Goal: Contribute content: Add original content to the website for others to see

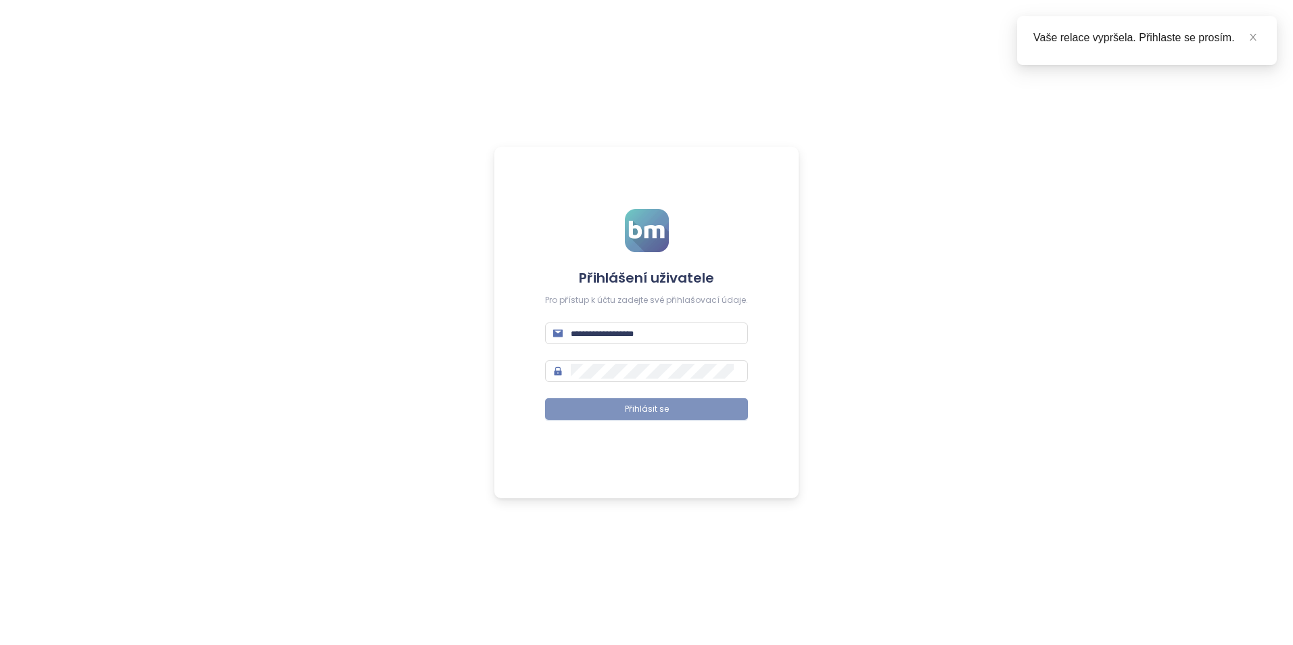
type input "**********"
click at [627, 405] on span "Přihlásit se" at bounding box center [647, 409] width 44 height 13
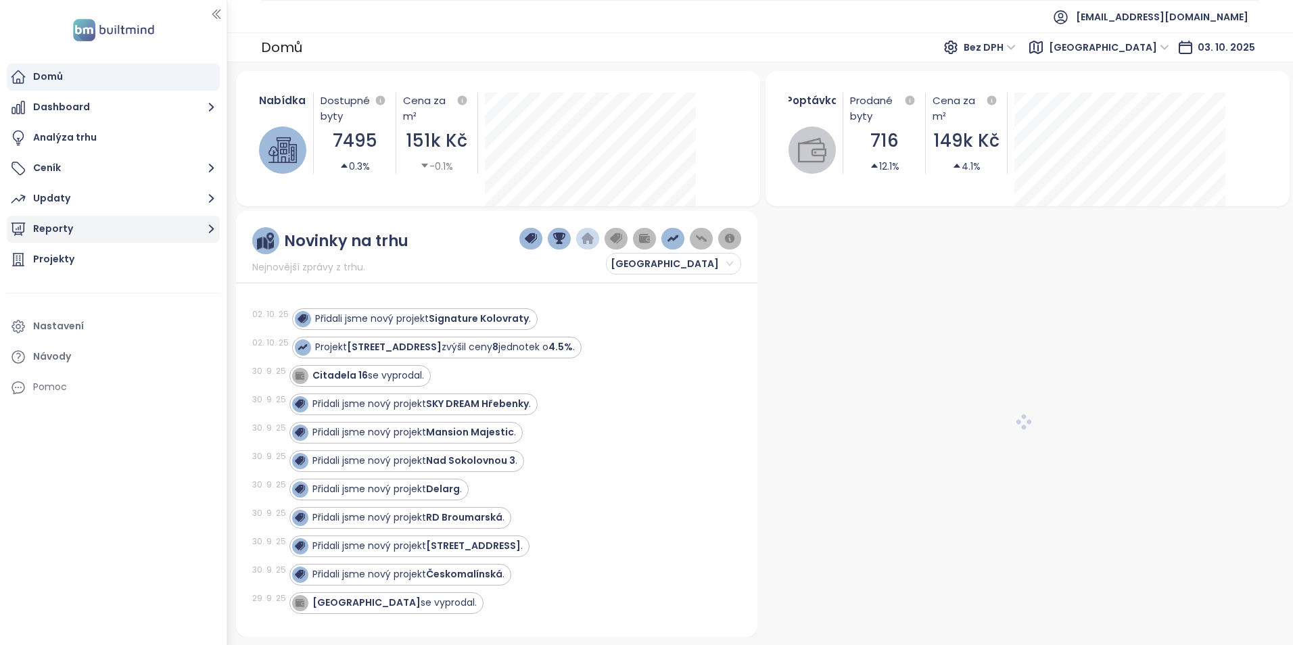
click at [210, 229] on icon "button" at bounding box center [211, 228] width 17 height 17
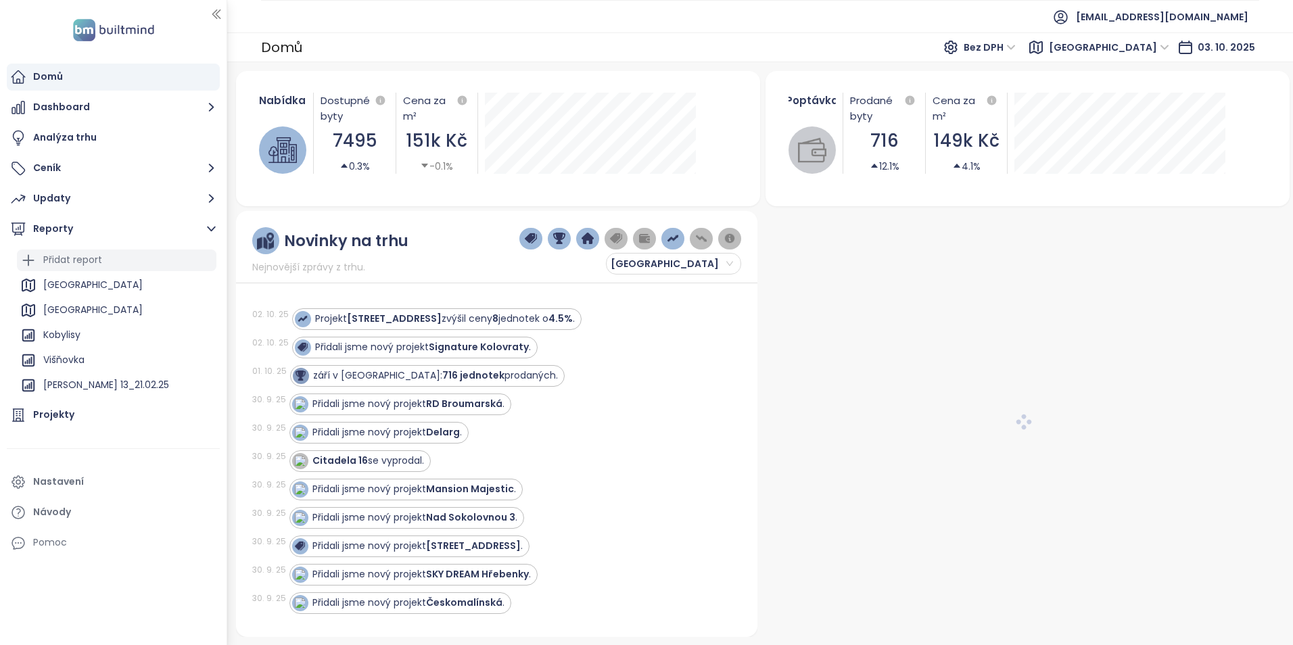
click at [95, 258] on div "Přidat report" at bounding box center [72, 260] width 59 height 17
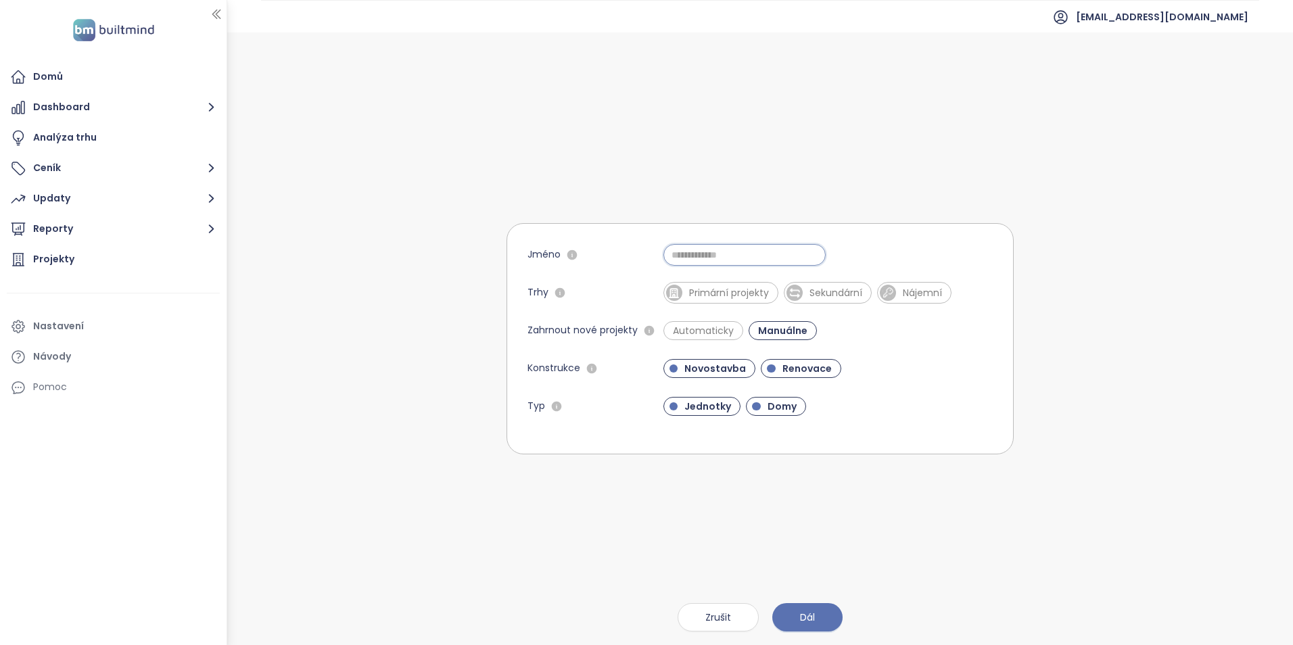
click at [709, 261] on input "Jméno" at bounding box center [745, 255] width 162 height 22
type input "**********"
click at [728, 293] on span "Primární projekty" at bounding box center [728, 293] width 93 height 14
click at [803, 369] on span "Renovace" at bounding box center [807, 369] width 63 height 14
click at [783, 407] on span "Domy" at bounding box center [782, 407] width 43 height 14
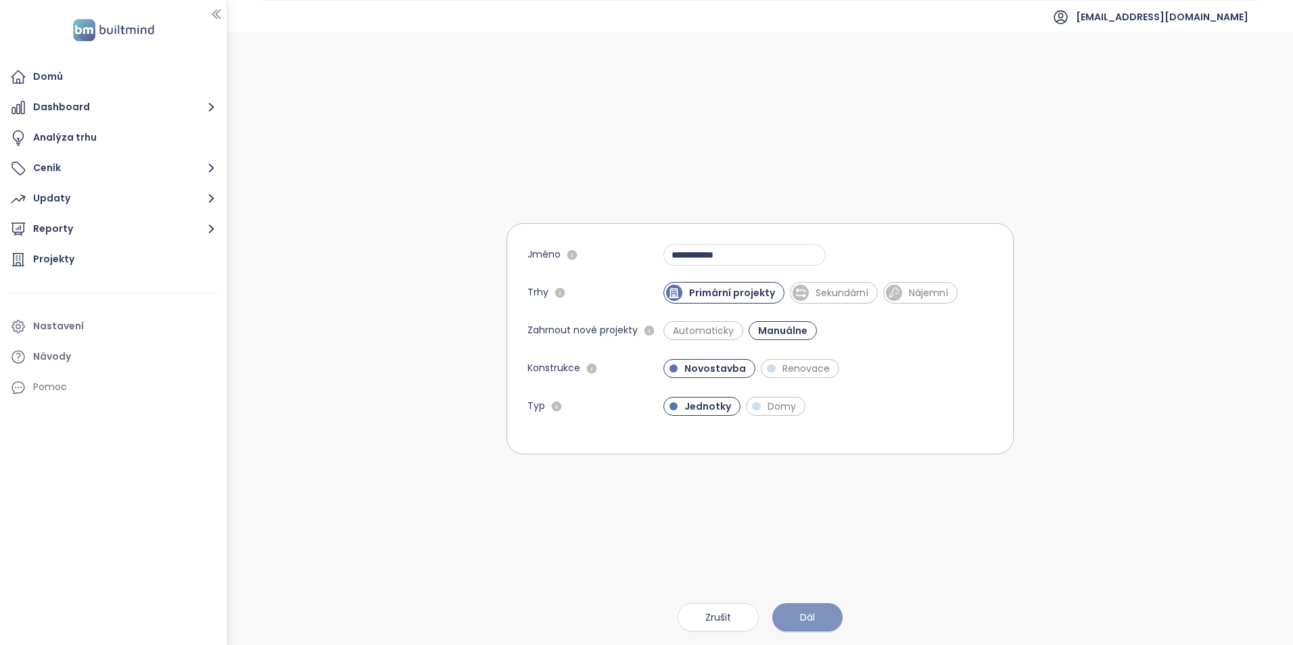
click at [817, 616] on button "Dál" at bounding box center [807, 617] width 70 height 28
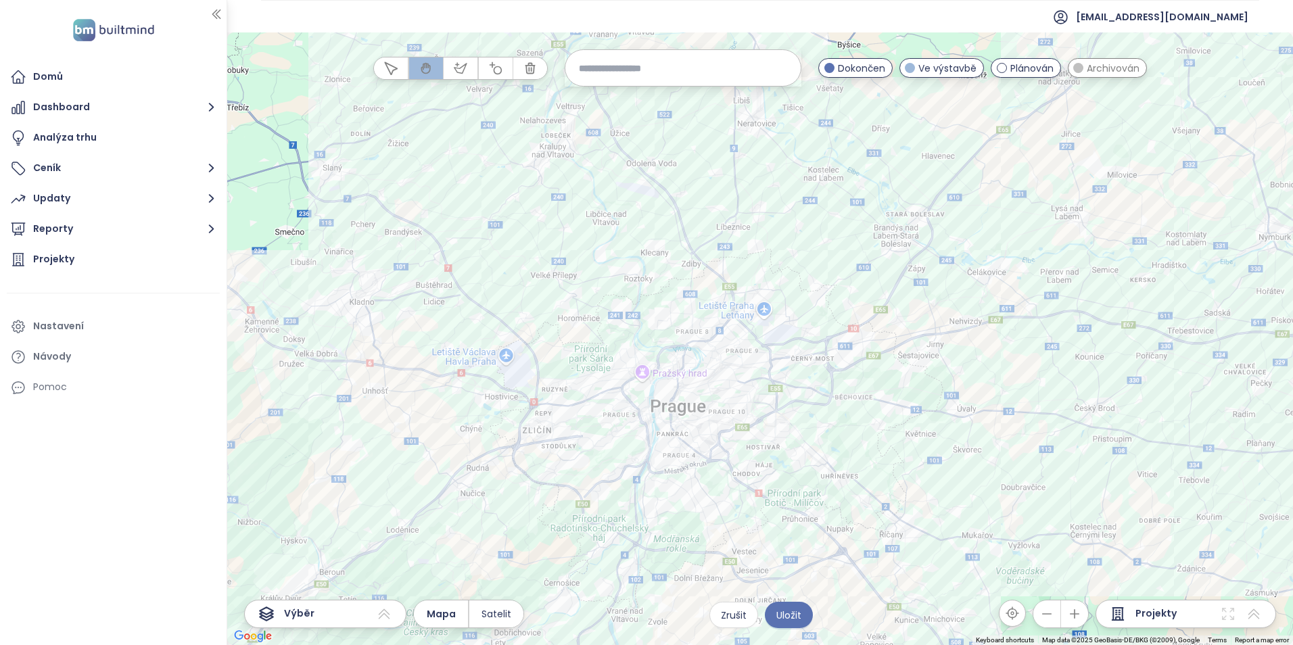
drag, startPoint x: 858, startPoint y: 177, endPoint x: 860, endPoint y: 390, distance: 213.7
click at [860, 390] on div at bounding box center [760, 338] width 1066 height 613
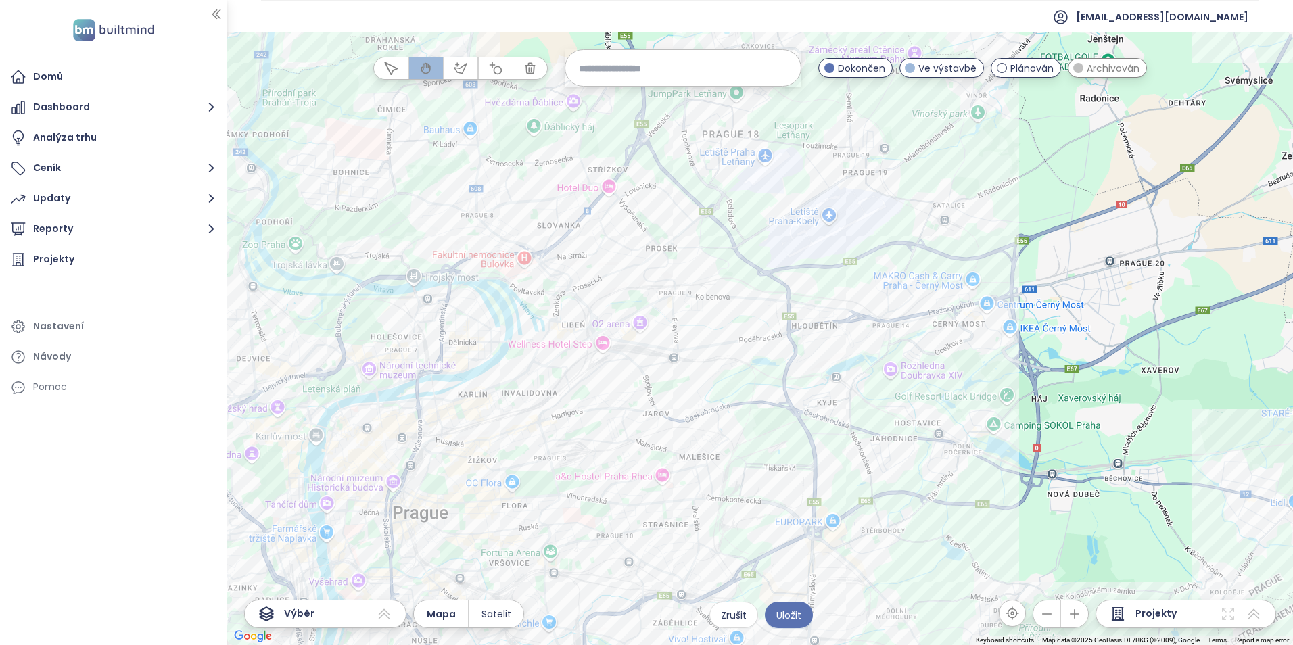
drag, startPoint x: 679, startPoint y: 382, endPoint x: 806, endPoint y: 373, distance: 126.8
click at [806, 373] on div at bounding box center [760, 338] width 1066 height 613
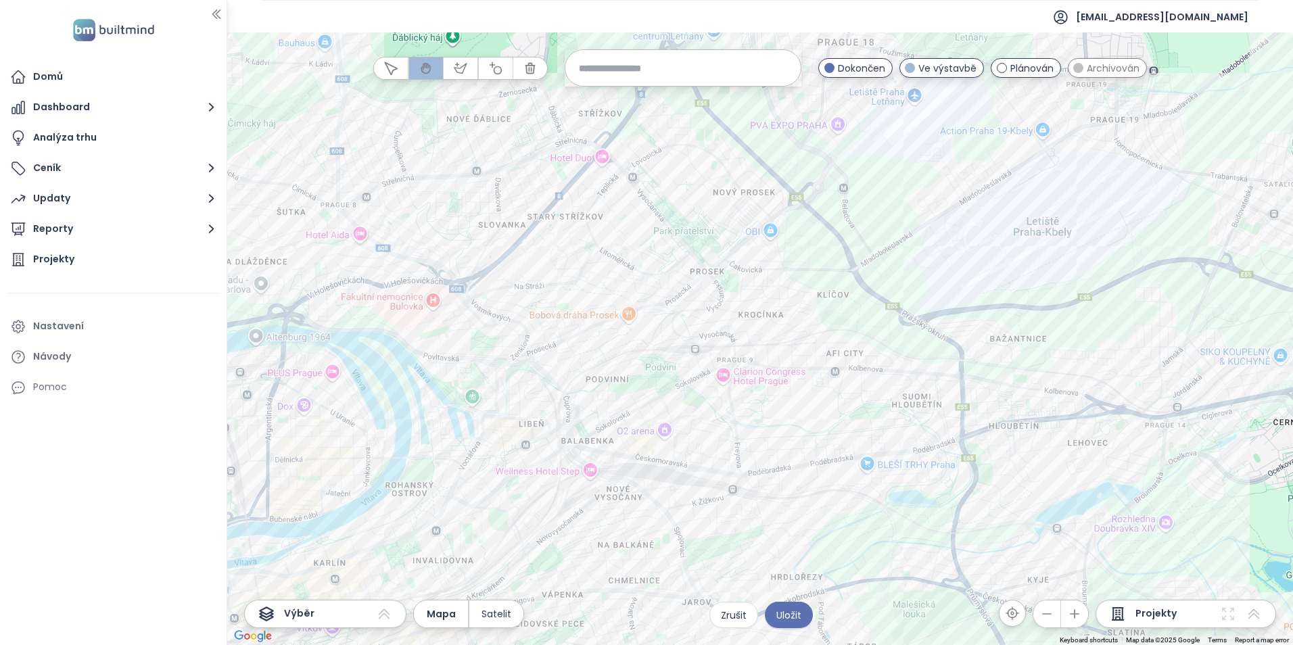
drag, startPoint x: 582, startPoint y: 230, endPoint x: 753, endPoint y: 368, distance: 219.8
click at [751, 377] on div at bounding box center [760, 338] width 1066 height 613
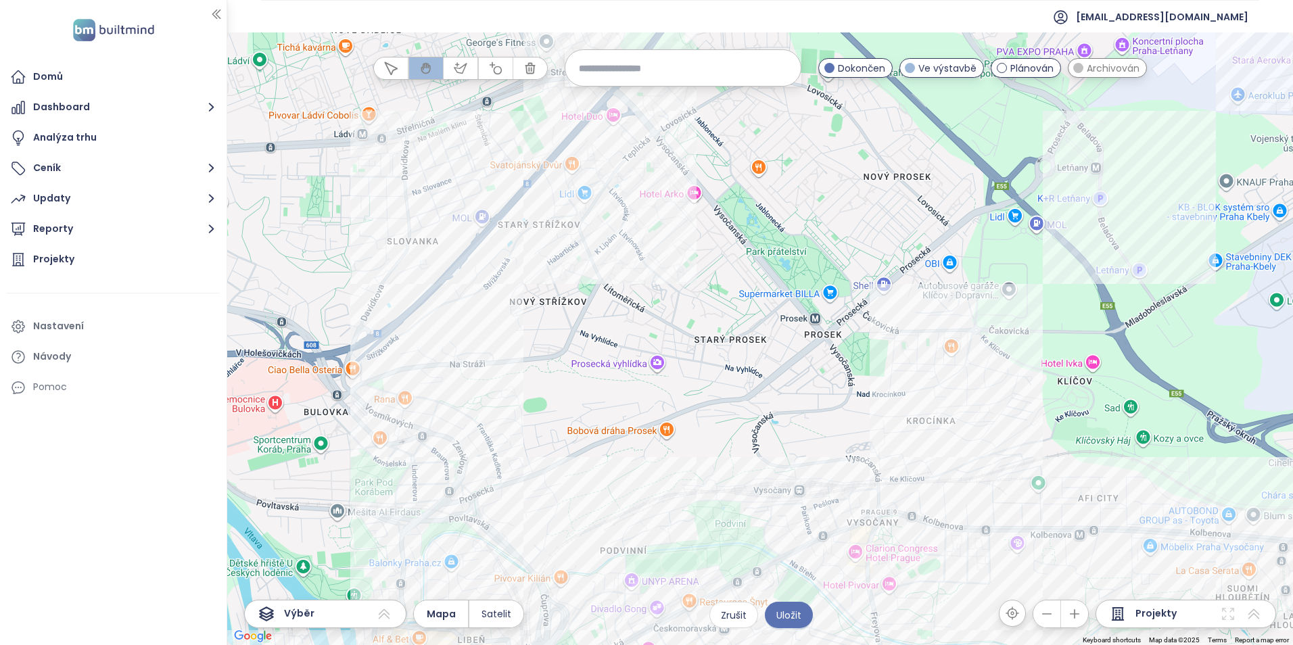
drag, startPoint x: 747, startPoint y: 306, endPoint x: 878, endPoint y: 401, distance: 161.7
click at [878, 401] on div at bounding box center [760, 338] width 1066 height 613
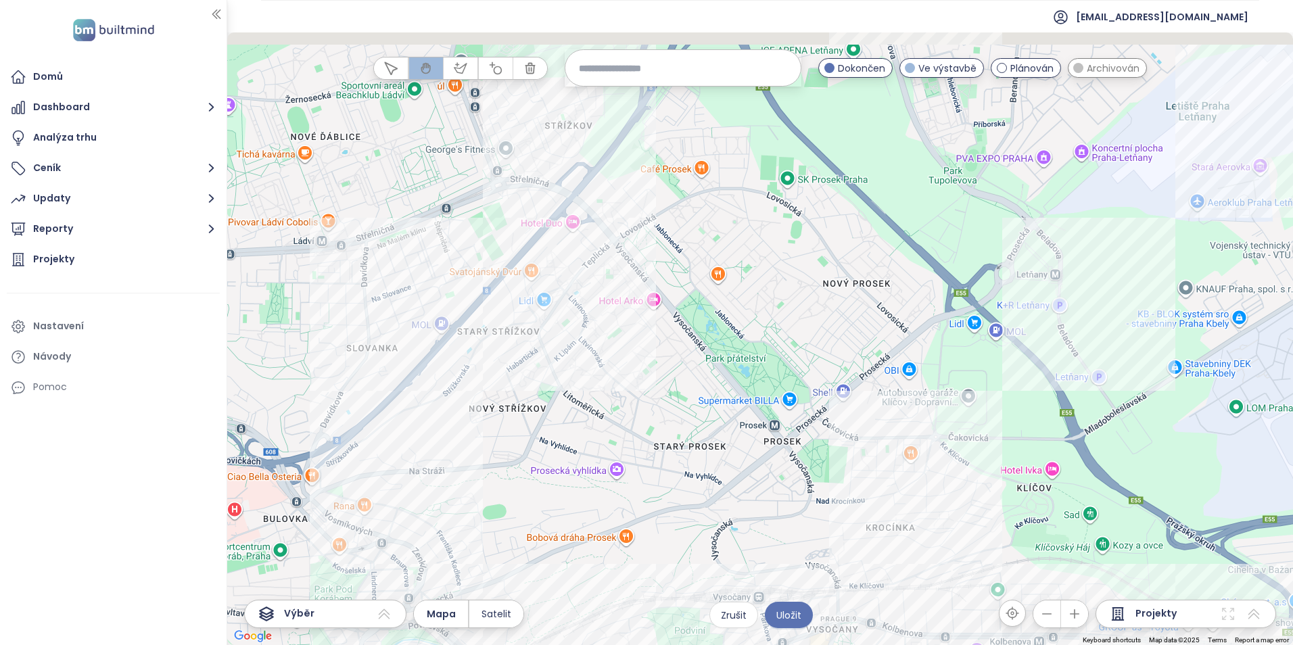
drag, startPoint x: 647, startPoint y: 327, endPoint x: 627, endPoint y: 383, distance: 60.1
click at [626, 388] on div at bounding box center [760, 338] width 1066 height 613
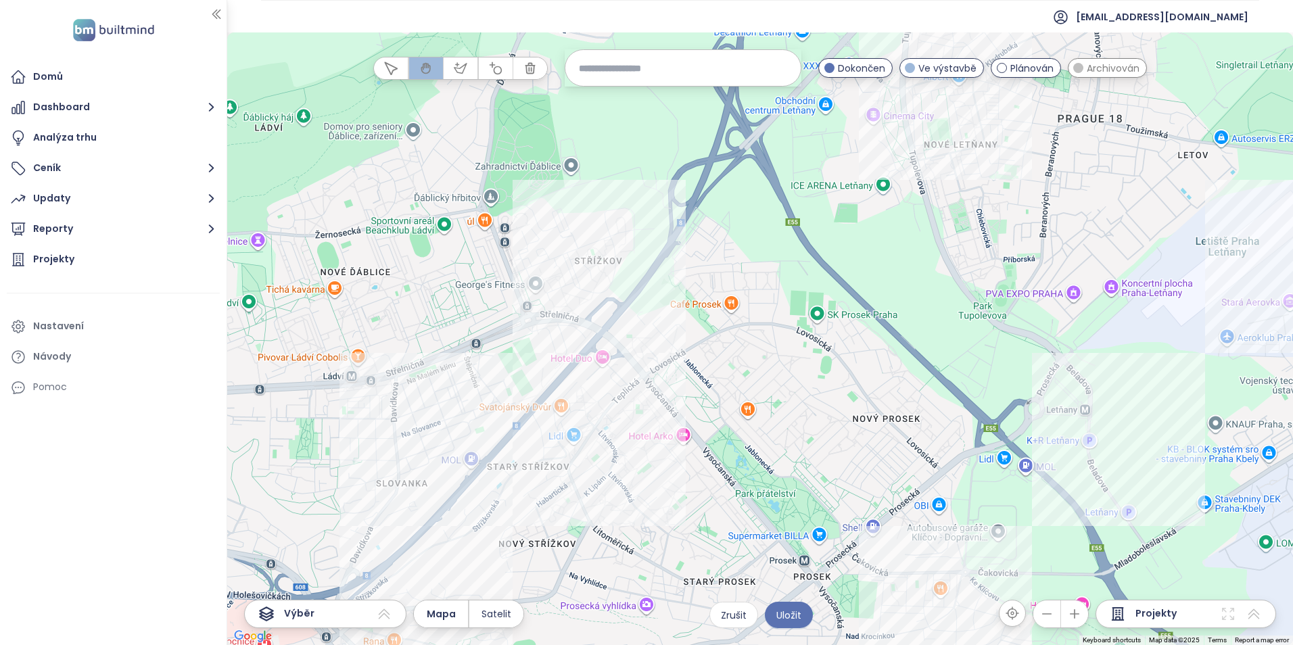
drag, startPoint x: 718, startPoint y: 257, endPoint x: 711, endPoint y: 324, distance: 67.4
click at [740, 373] on div at bounding box center [760, 338] width 1066 height 613
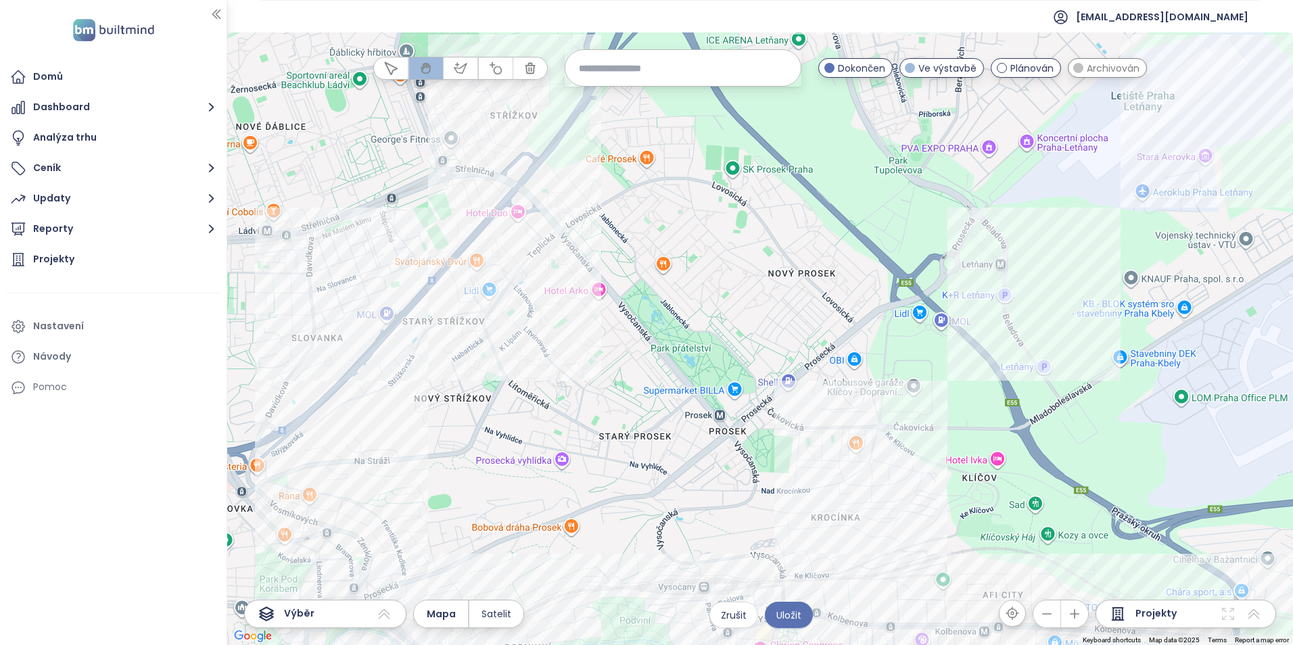
drag, startPoint x: 790, startPoint y: 413, endPoint x: 700, endPoint y: 249, distance: 186.8
click at [700, 249] on div at bounding box center [760, 338] width 1066 height 613
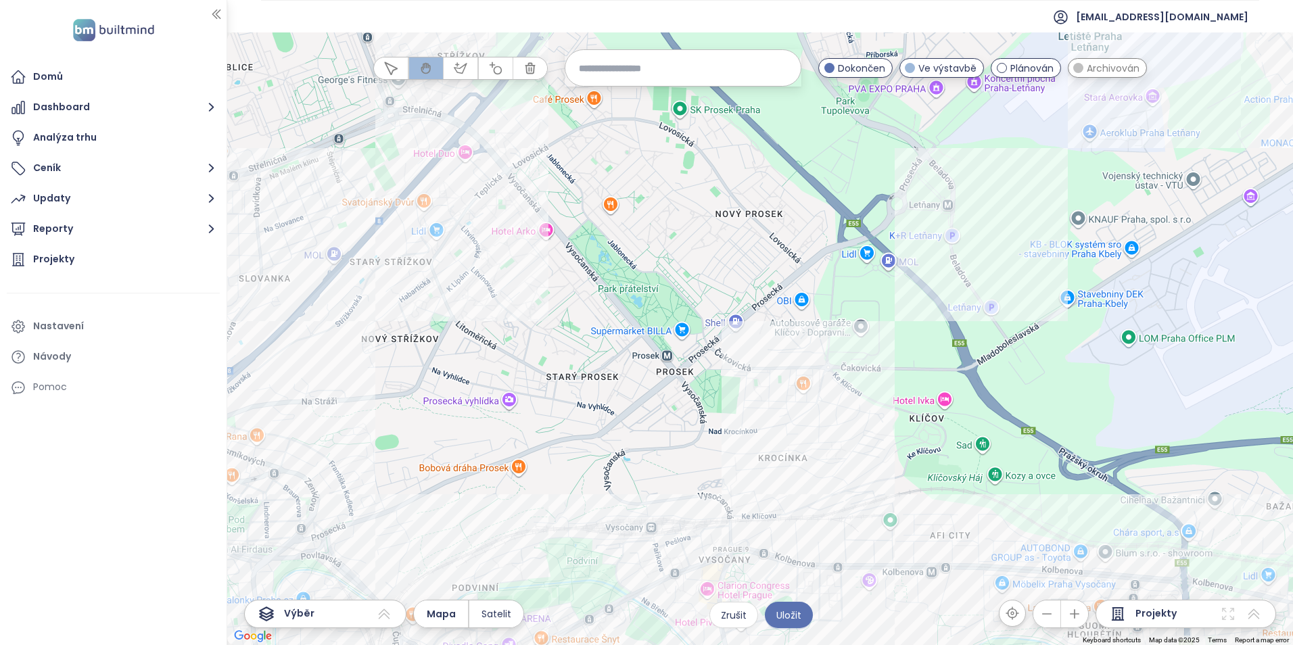
drag, startPoint x: 730, startPoint y: 281, endPoint x: 672, endPoint y: 237, distance: 72.9
click at [672, 237] on div at bounding box center [760, 338] width 1066 height 613
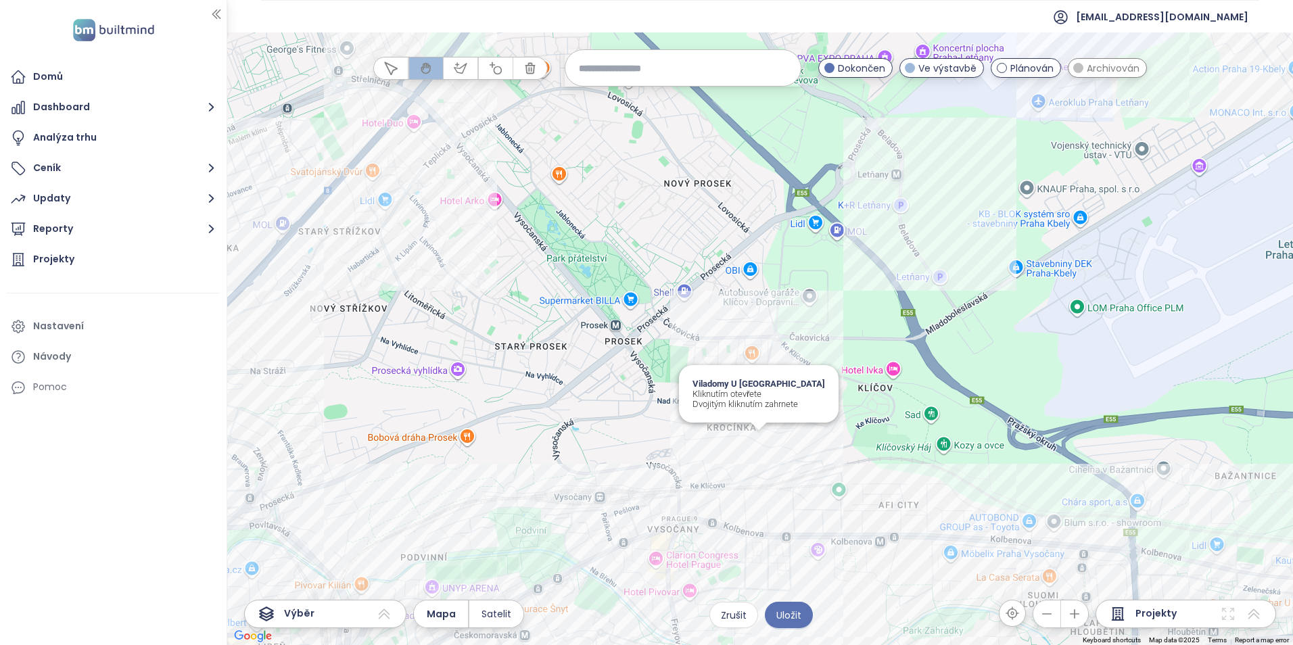
click at [760, 439] on div "Viladomy U Mlýna Kliknutím otevřete Dvojitým kliknutím zahrnete" at bounding box center [760, 338] width 1066 height 613
click at [758, 446] on div at bounding box center [760, 338] width 1066 height 613
click at [758, 446] on div "Viladomy U Mlýna Kliknutím otevřete Dvojitým kliknutím zahrnete" at bounding box center [760, 338] width 1066 height 613
click at [758, 439] on div "Viladomy U Mlýna Kliknutím otevřete Dvojitým kliknutím zahrnete" at bounding box center [760, 338] width 1066 height 613
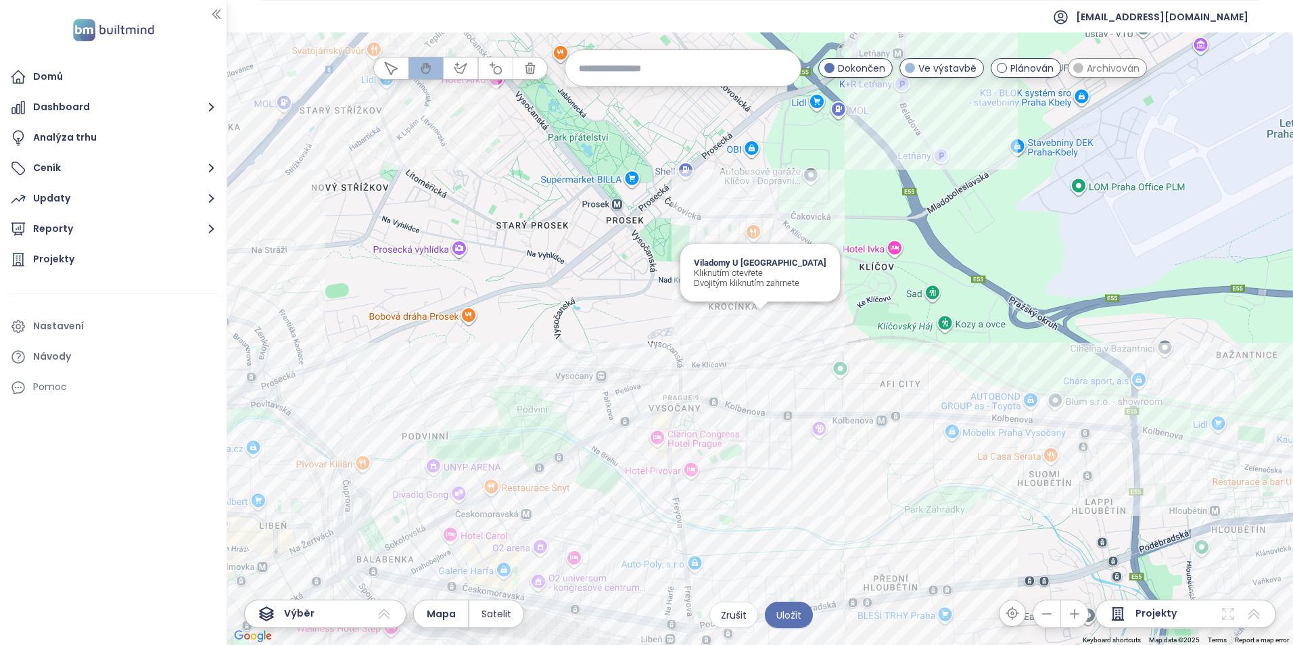
click at [759, 324] on div "Viladomy U Mlýna Kliknutím otevřete Dvojitým kliknutím zahrnete" at bounding box center [760, 338] width 1066 height 613
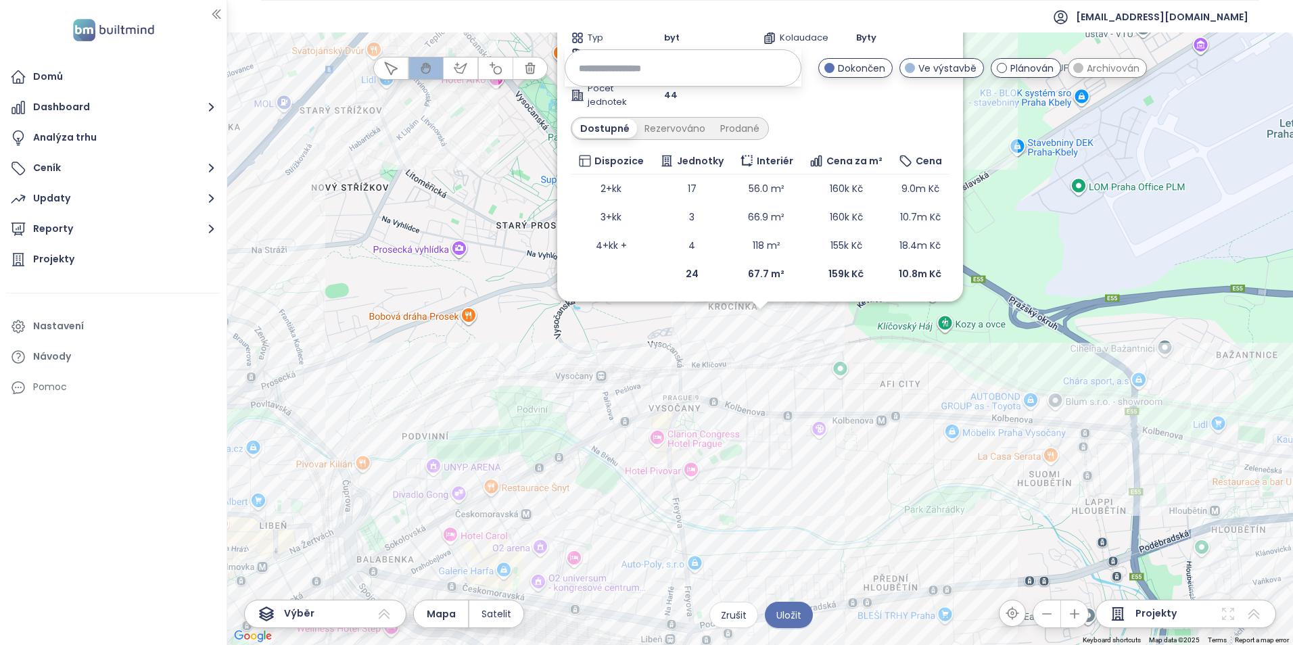
click at [933, 119] on div "Dostupné Rezervováno Prodané" at bounding box center [760, 128] width 379 height 23
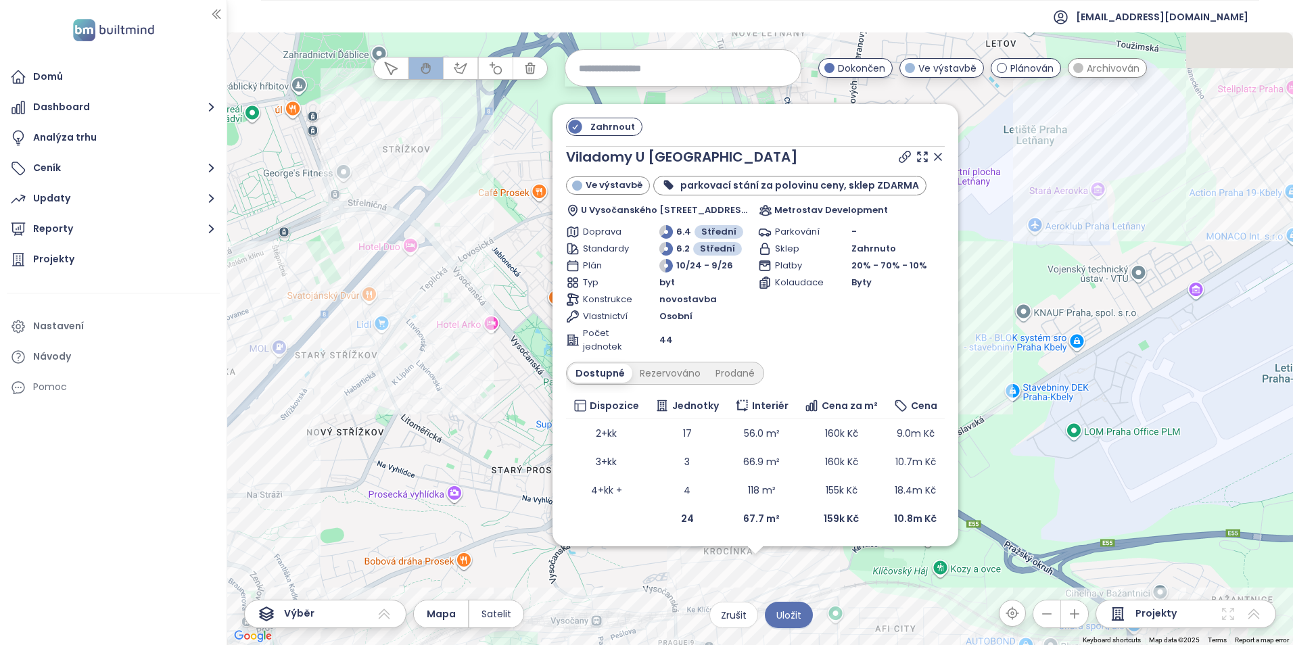
drag, startPoint x: 1052, startPoint y: 238, endPoint x: 1053, endPoint y: 493, distance: 255.0
click at [1053, 495] on div "Zahrnout Viladomy U Mlýna Ve výstavbě parkovací stání za polovinu ceny, sklep Z…" at bounding box center [760, 338] width 1066 height 613
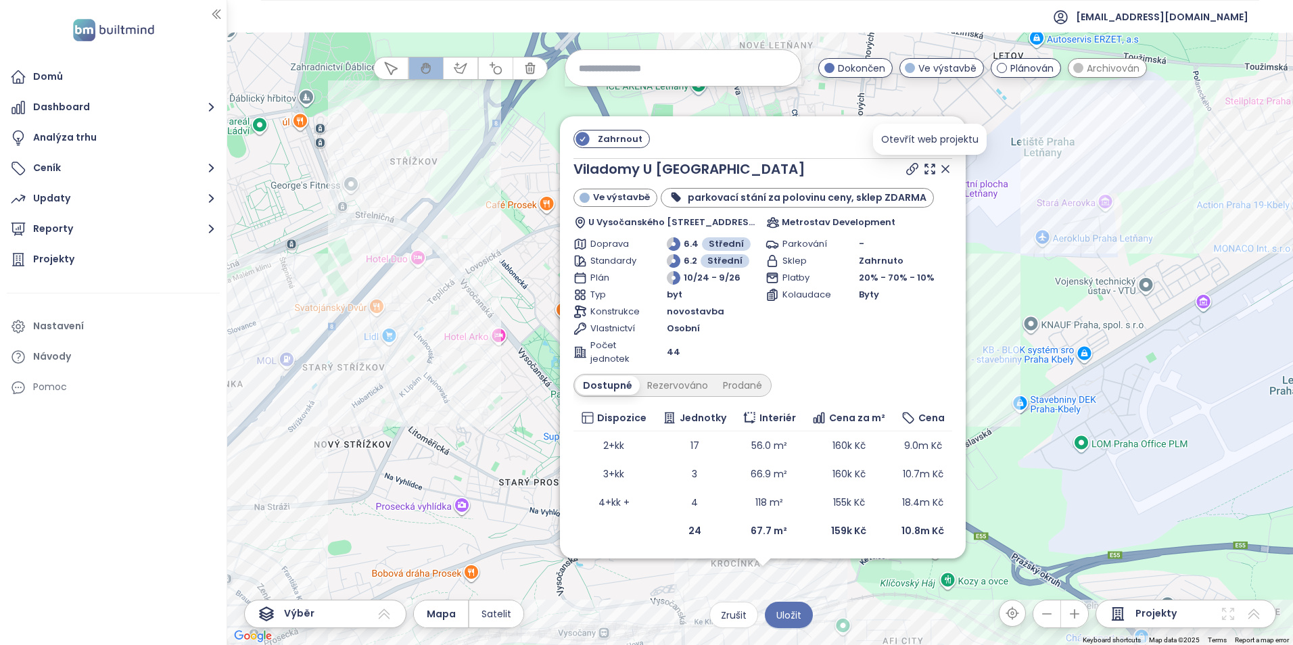
click at [919, 169] on icon at bounding box center [913, 169] width 14 height 14
click at [952, 169] on icon at bounding box center [946, 169] width 14 height 14
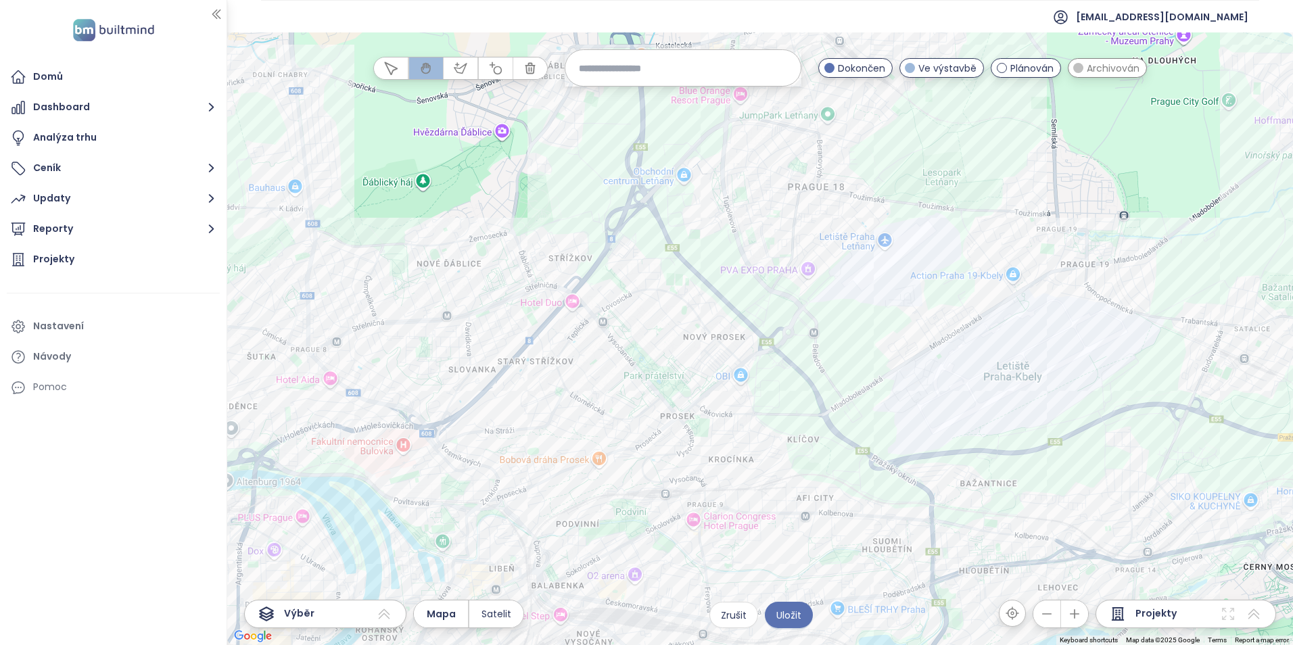
drag, startPoint x: 741, startPoint y: 274, endPoint x: 743, endPoint y: 253, distance: 21.1
click at [743, 253] on div at bounding box center [760, 338] width 1066 height 613
click at [461, 68] on icon "button" at bounding box center [461, 69] width 14 height 14
click at [526, 198] on div at bounding box center [760, 338] width 1066 height 613
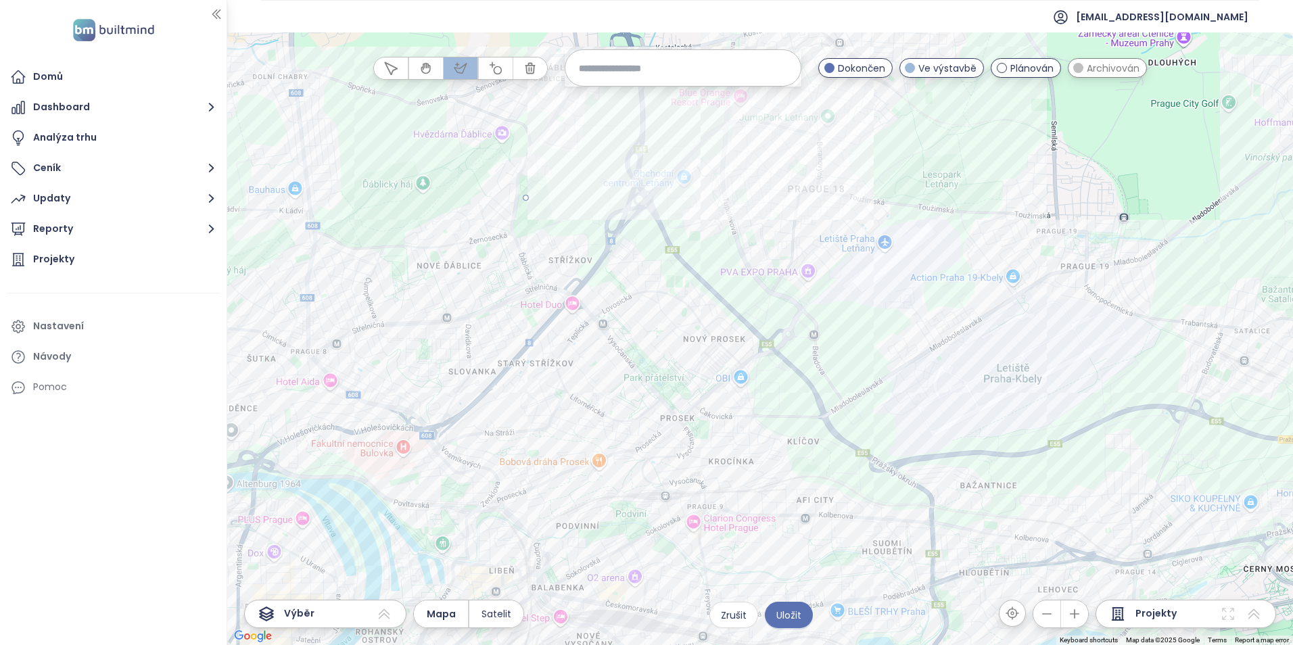
click at [737, 116] on div at bounding box center [760, 338] width 1066 height 613
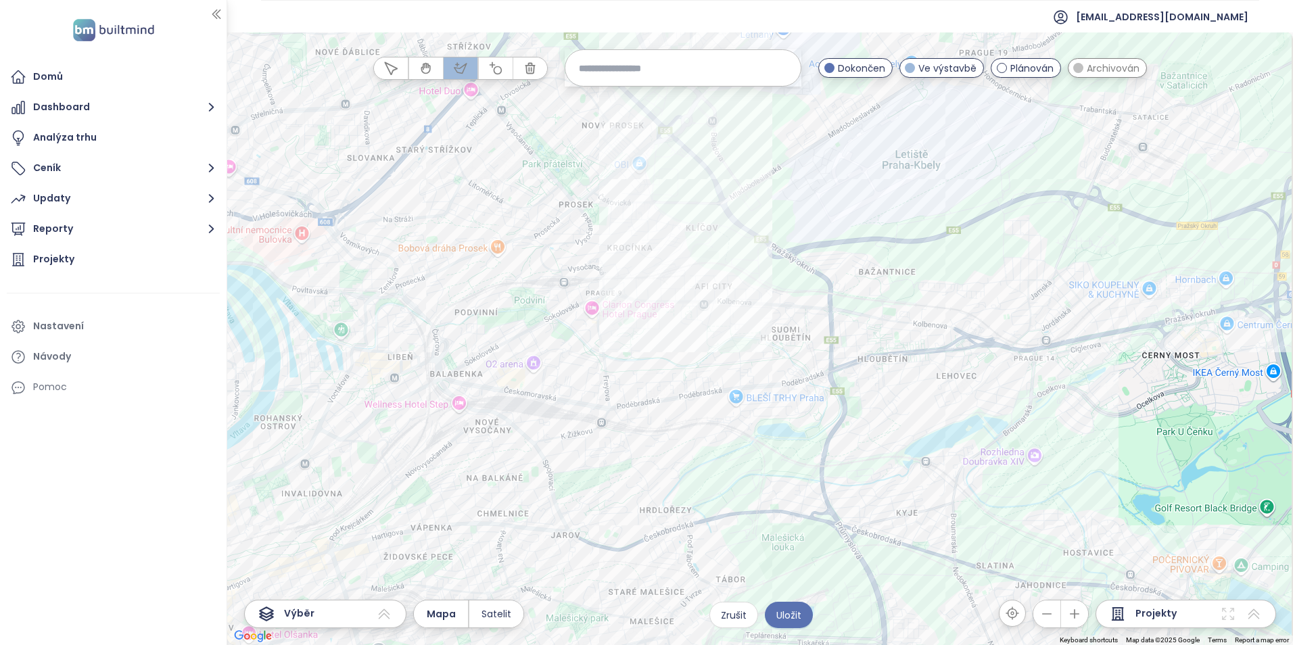
drag, startPoint x: 824, startPoint y: 430, endPoint x: 720, endPoint y: 200, distance: 252.7
click at [720, 200] on div at bounding box center [760, 338] width 1066 height 613
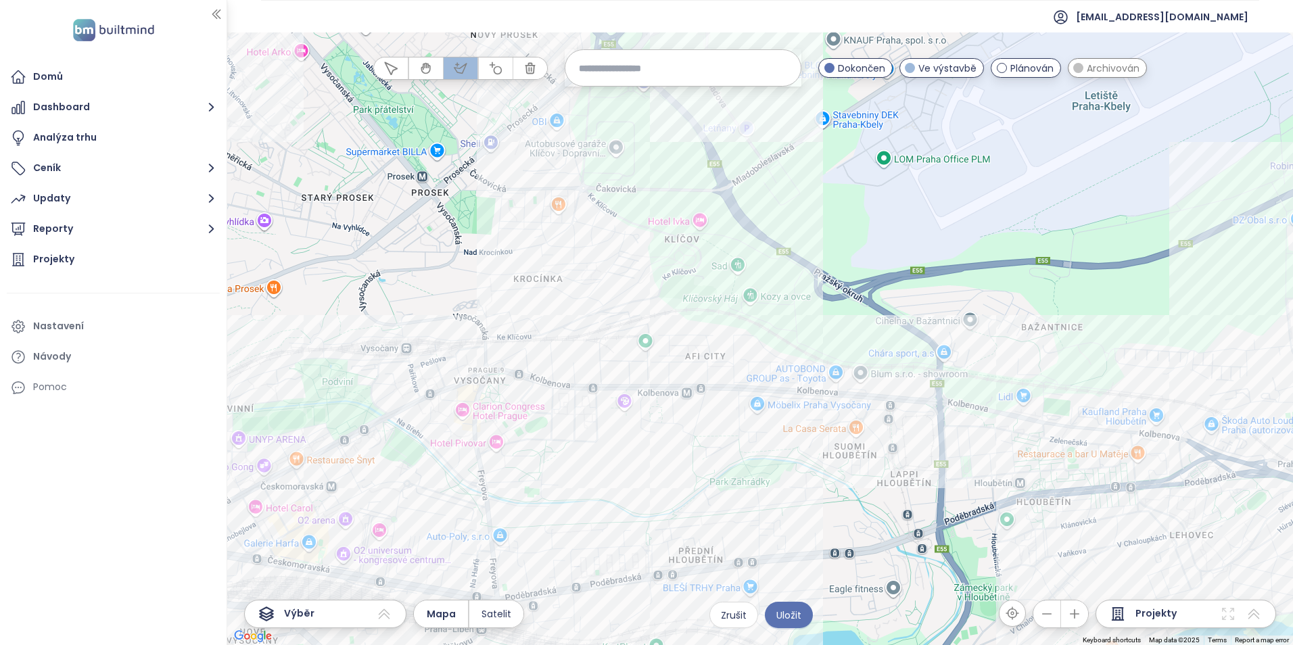
click at [717, 285] on div at bounding box center [760, 338] width 1066 height 613
click at [388, 353] on div at bounding box center [760, 338] width 1066 height 613
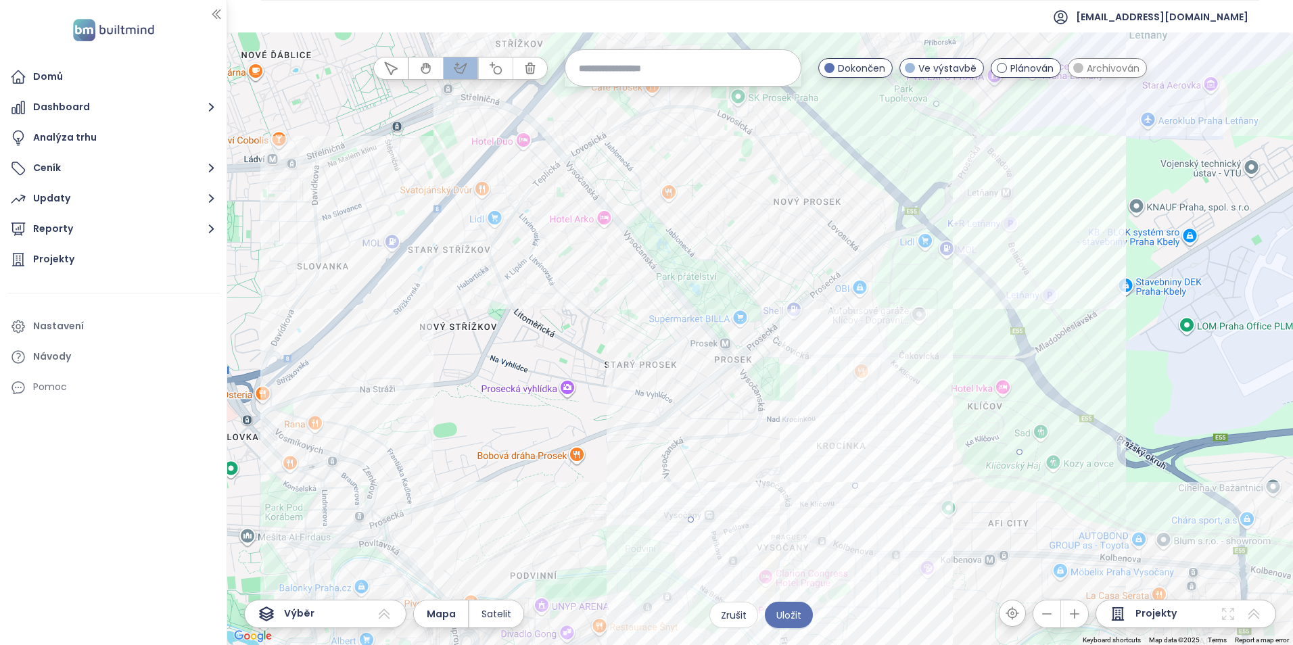
drag, startPoint x: 366, startPoint y: 277, endPoint x: 651, endPoint y: 419, distance: 319.1
click at [651, 420] on div at bounding box center [760, 338] width 1066 height 613
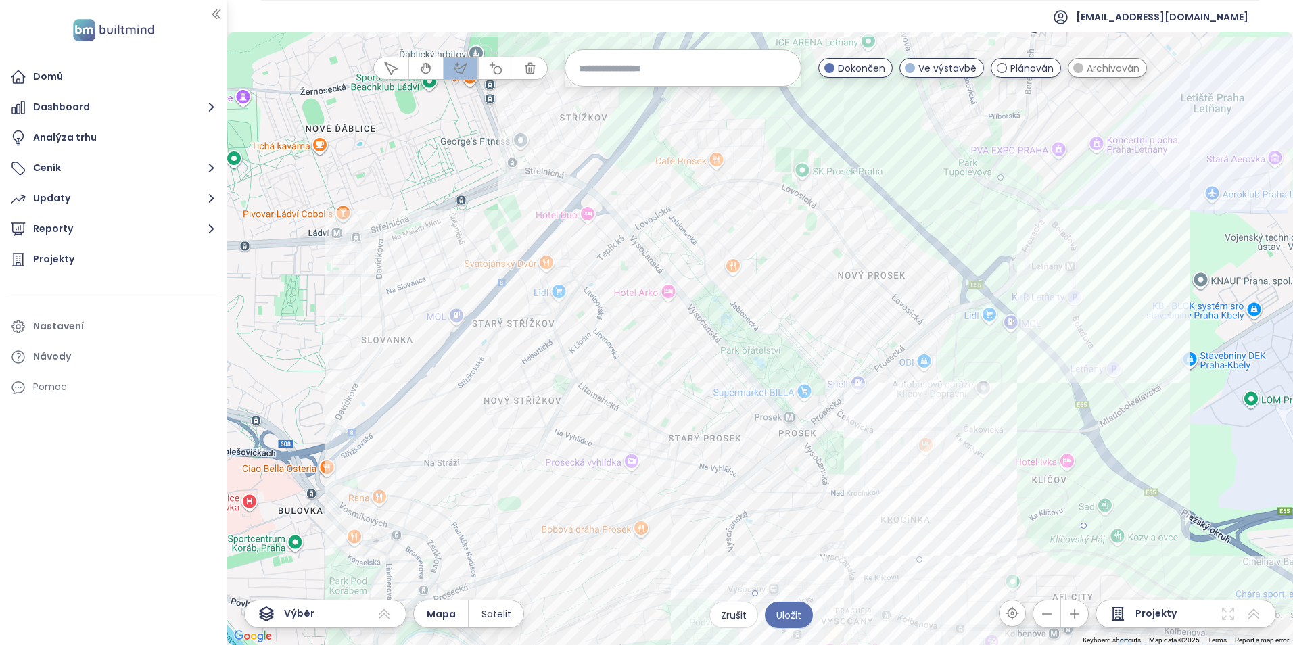
drag, startPoint x: 582, startPoint y: 370, endPoint x: 546, endPoint y: 419, distance: 60.6
click at [628, 424] on div at bounding box center [760, 338] width 1066 height 613
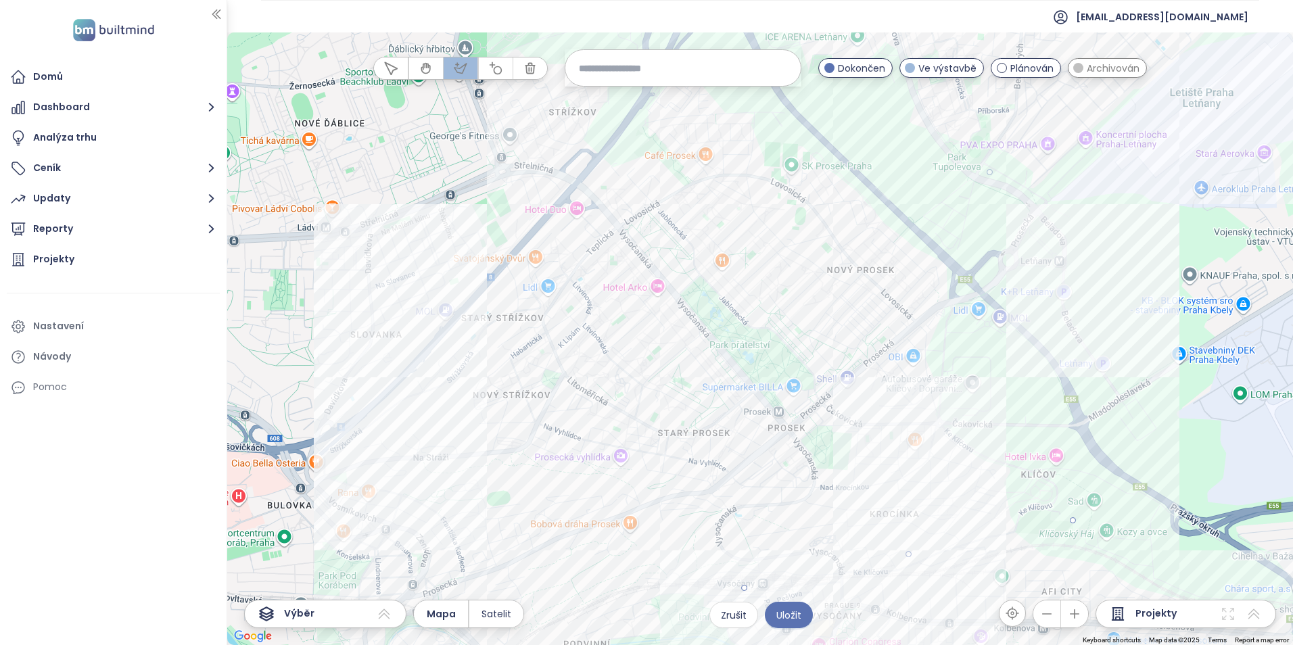
click at [419, 361] on div at bounding box center [760, 338] width 1066 height 613
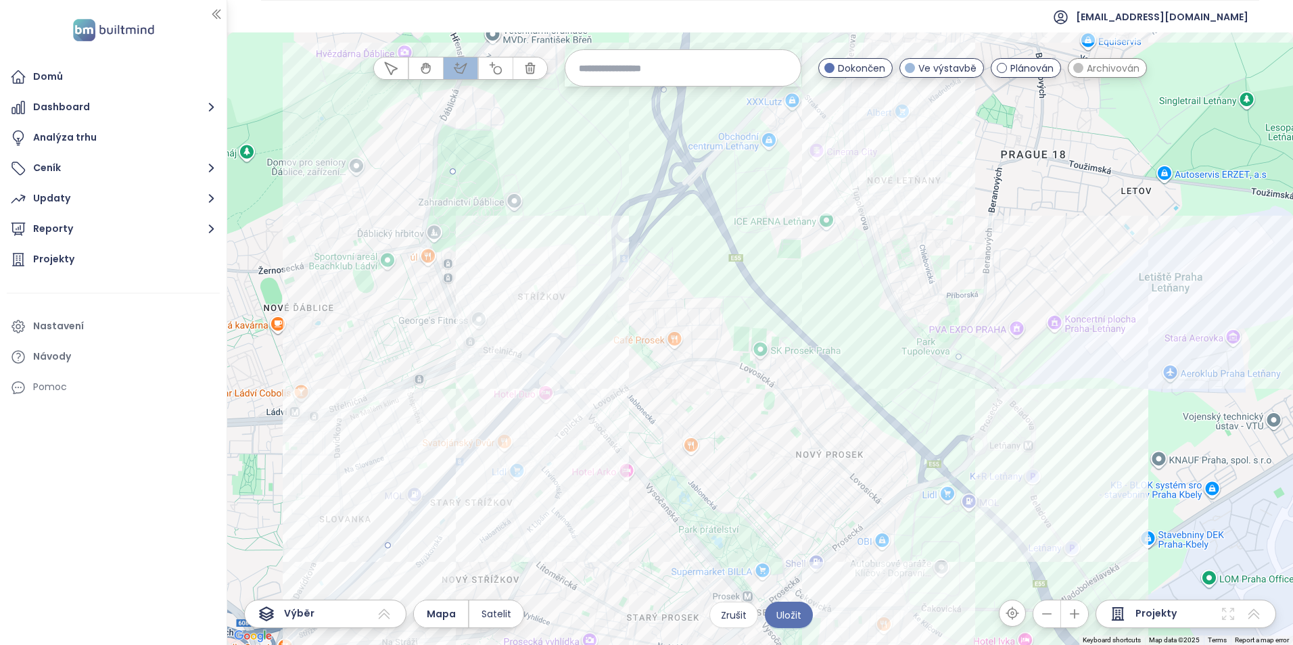
drag, startPoint x: 452, startPoint y: 247, endPoint x: 437, endPoint y: 402, distance: 155.6
click at [423, 428] on div at bounding box center [760, 338] width 1066 height 613
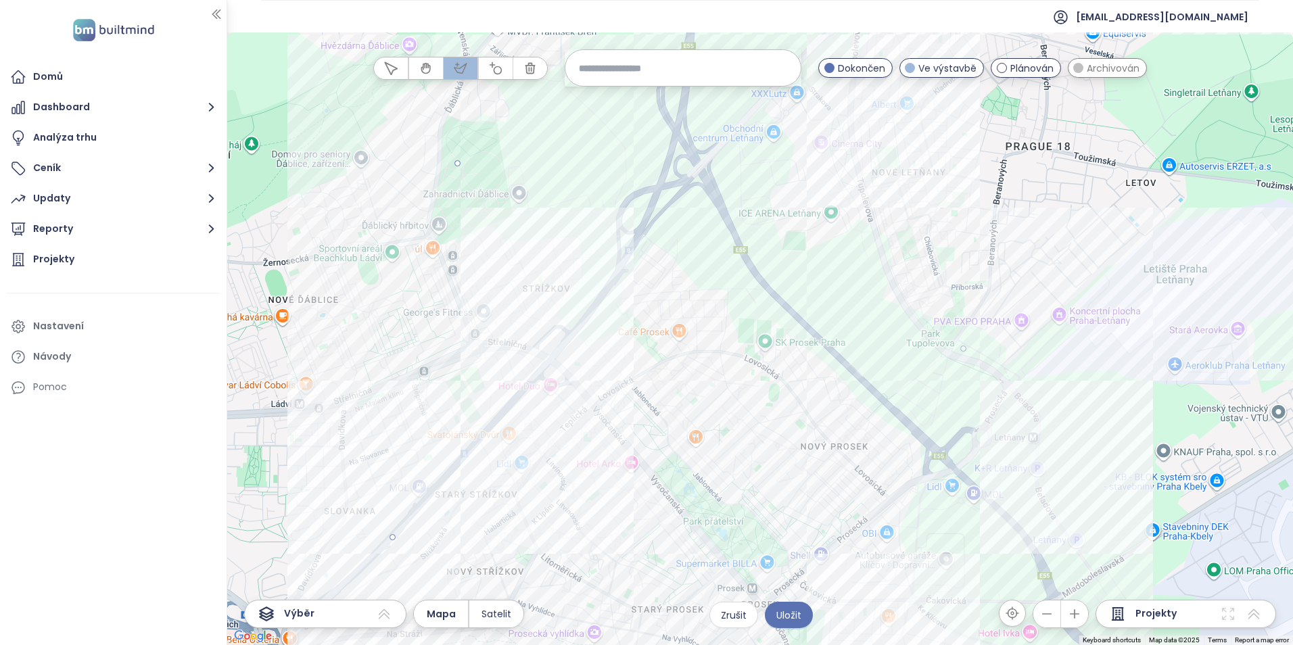
click at [457, 163] on div at bounding box center [760, 338] width 1066 height 613
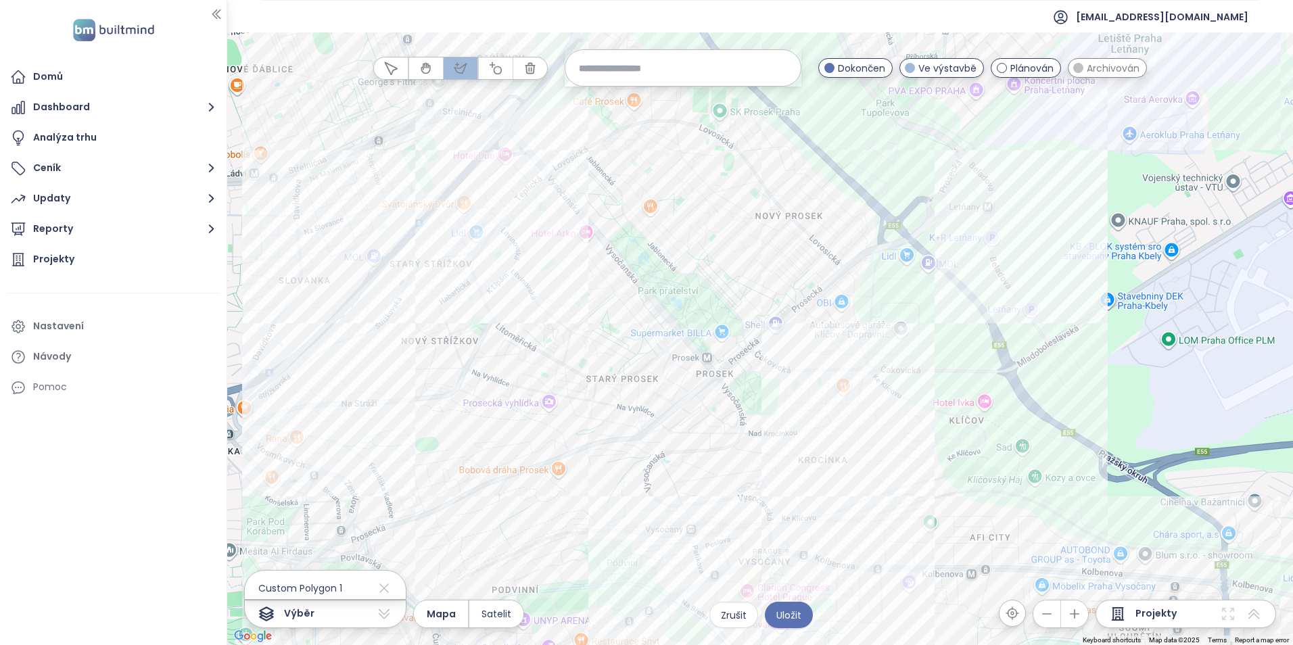
drag, startPoint x: 774, startPoint y: 395, endPoint x: 729, endPoint y: 163, distance: 236.4
click at [729, 163] on div at bounding box center [760, 338] width 1066 height 613
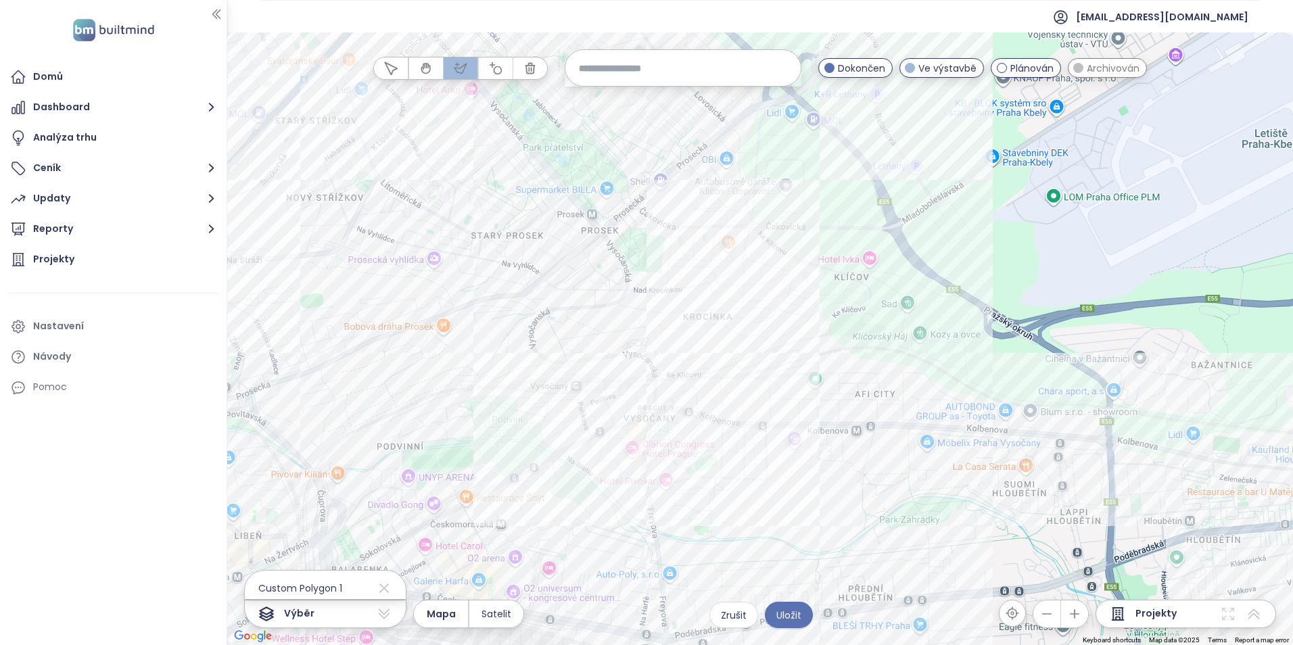
drag, startPoint x: 968, startPoint y: 285, endPoint x: 933, endPoint y: 246, distance: 52.7
click at [933, 246] on div at bounding box center [760, 338] width 1066 height 613
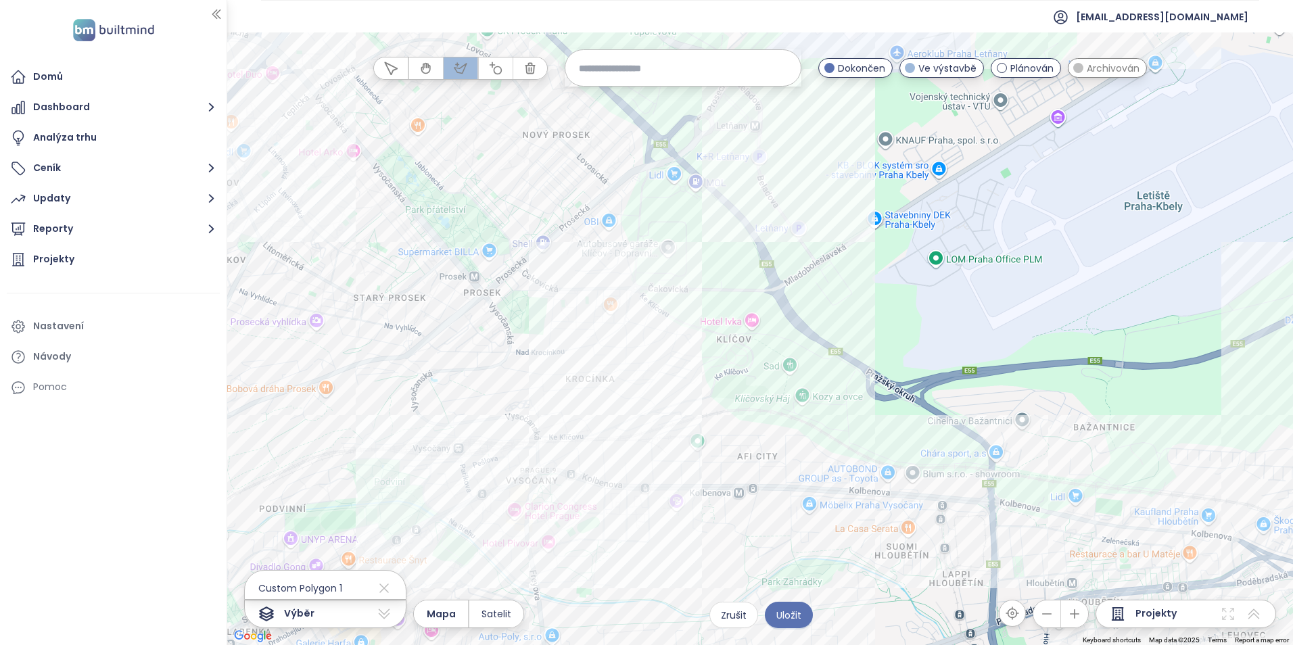
drag, startPoint x: 1038, startPoint y: 196, endPoint x: 924, endPoint y: 262, distance: 131.5
click at [924, 262] on div at bounding box center [760, 338] width 1066 height 613
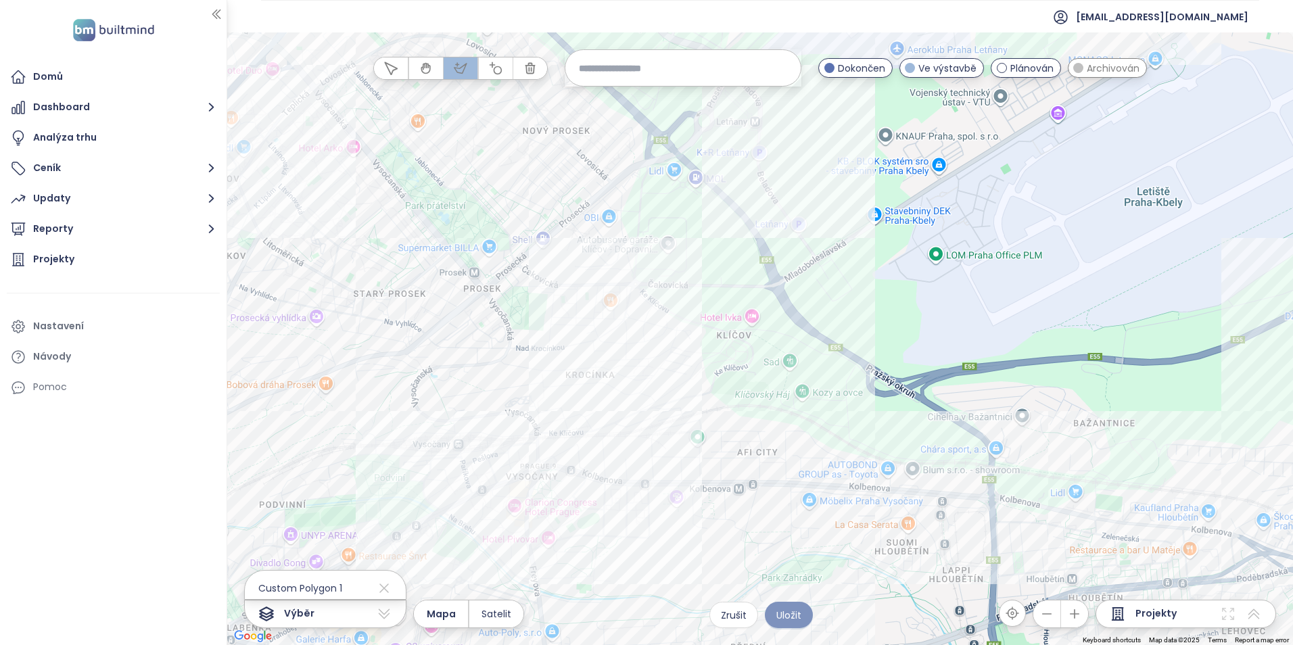
click at [782, 618] on span "Uložit" at bounding box center [788, 615] width 25 height 15
